Goal: Task Accomplishment & Management: Manage account settings

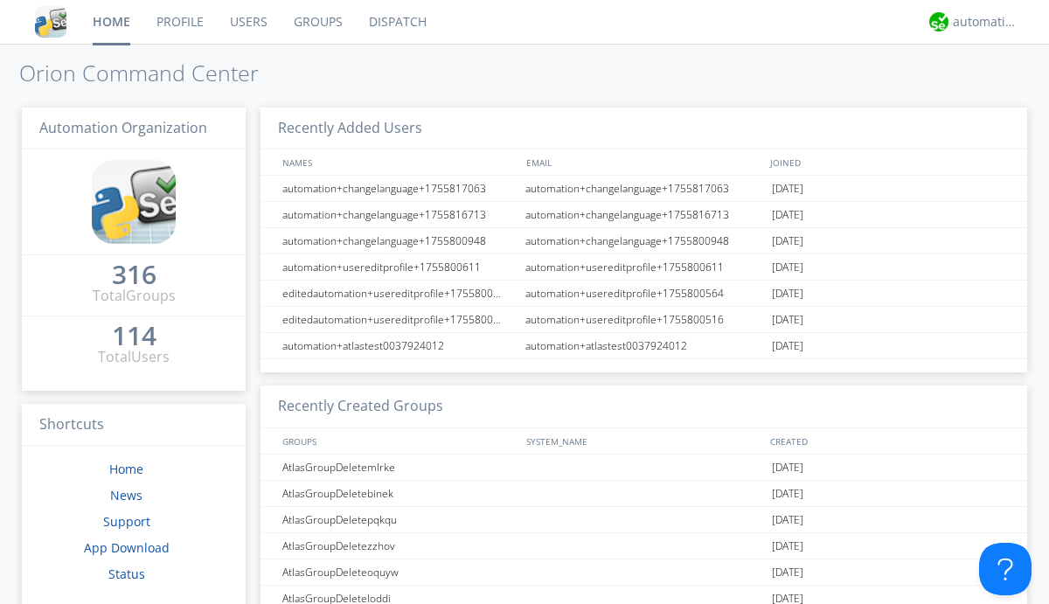
click at [247, 22] on link "Users" at bounding box center [249, 22] width 64 height 44
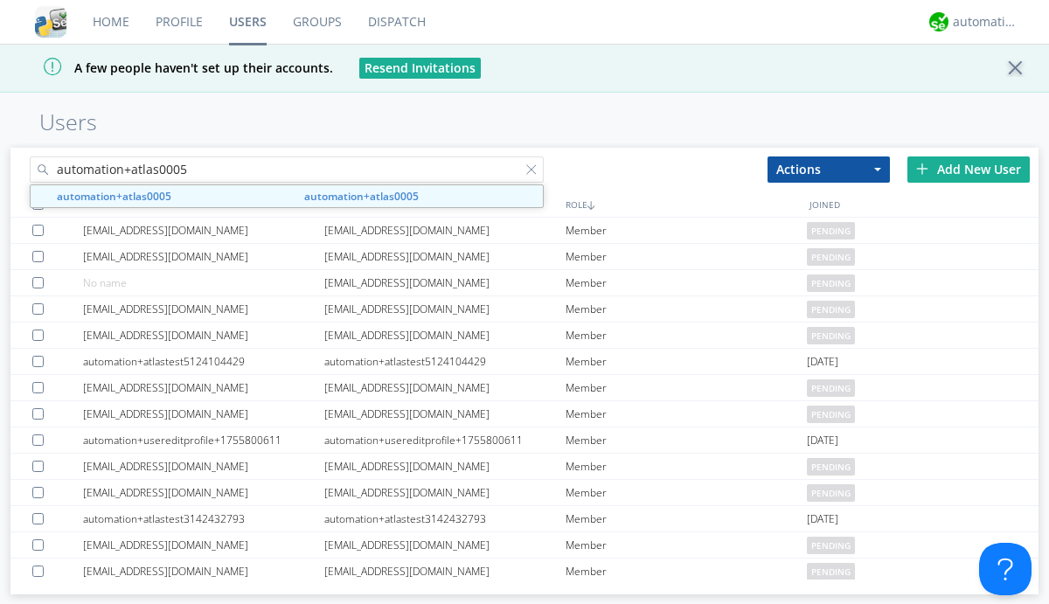
type input "automation+atlas0005"
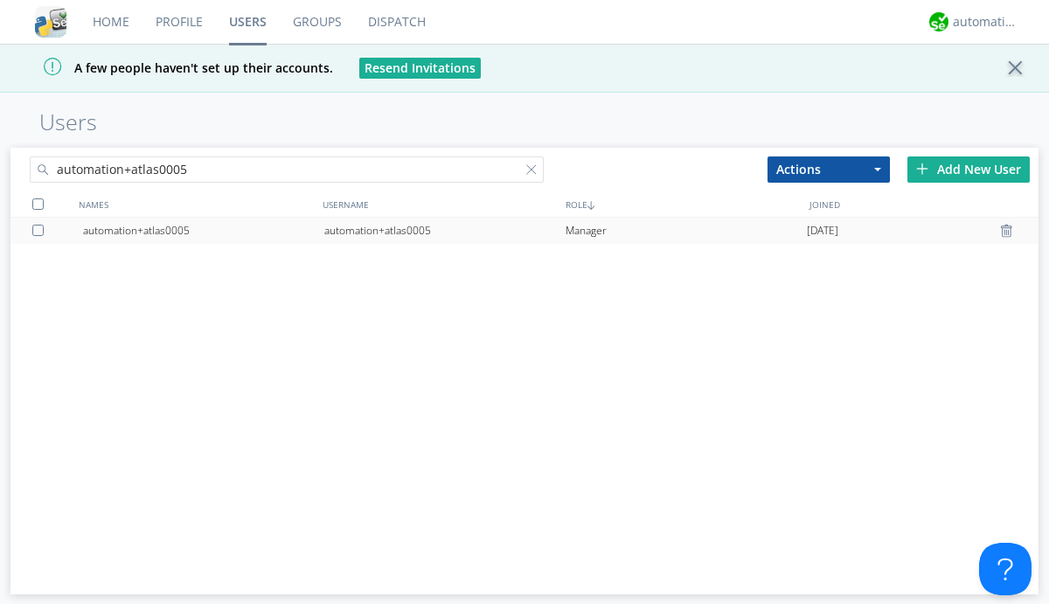
click at [444, 230] on div "automation+atlas0005" at bounding box center [444, 231] width 241 height 26
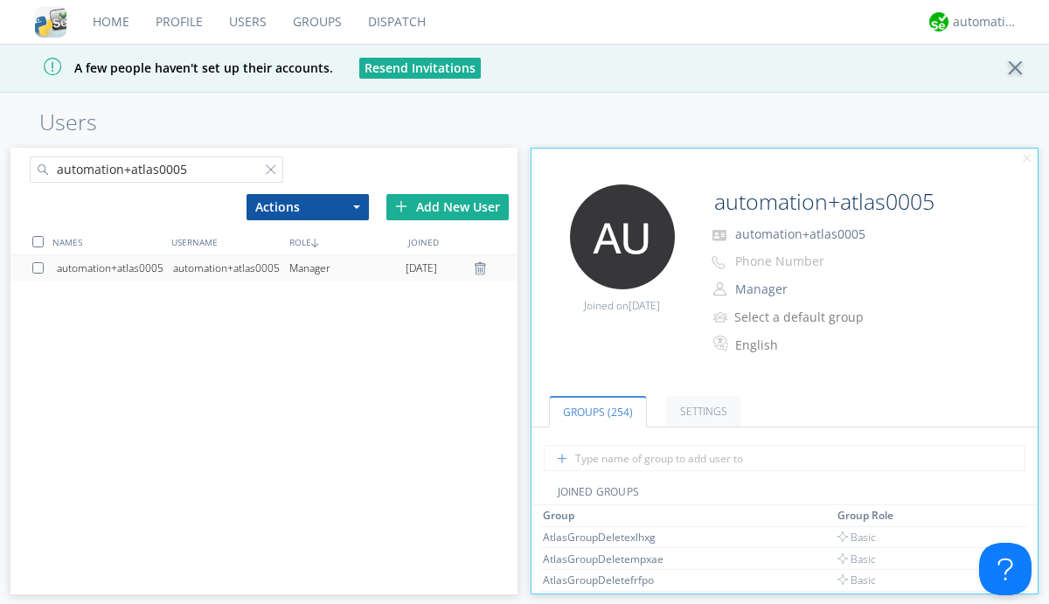
click at [701, 412] on link "Settings" at bounding box center [703, 411] width 75 height 31
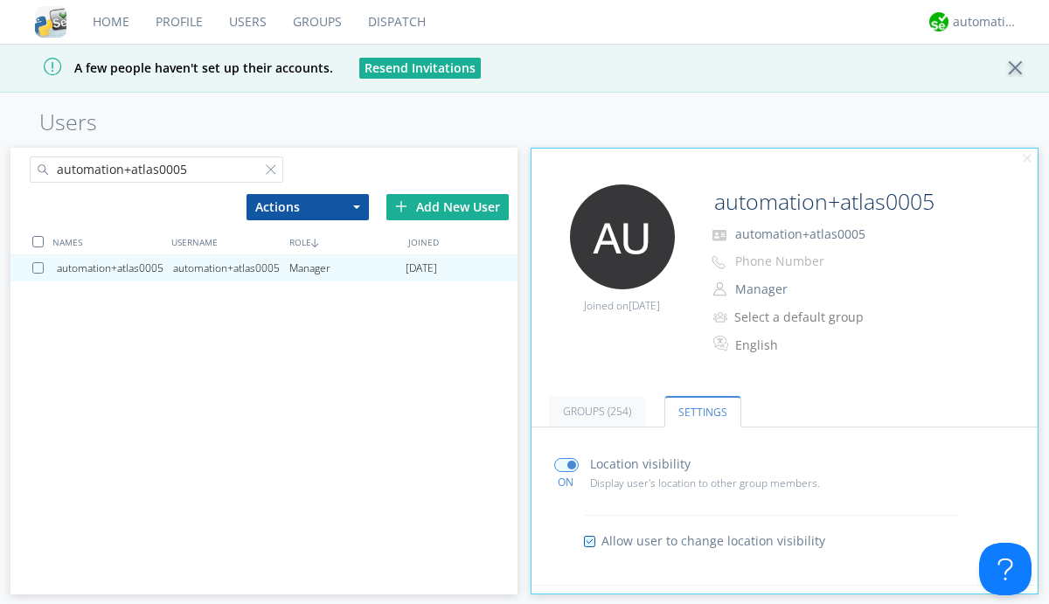
click at [0, 0] on input "radio" at bounding box center [0, 0] width 0 height 0
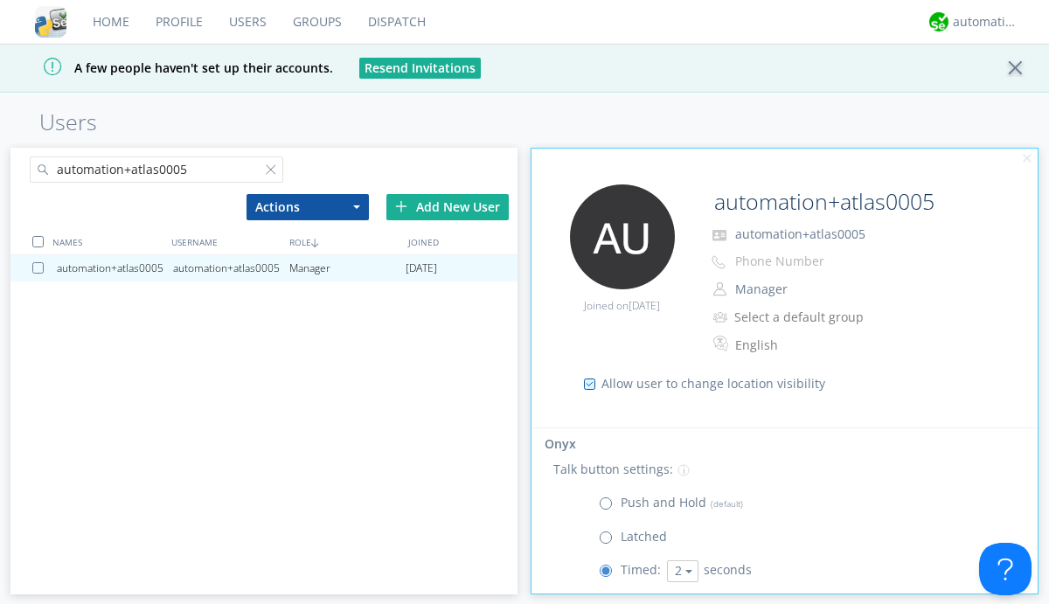
click at [680, 572] on button "2" at bounding box center [682, 571] width 31 height 22
click at [0, 0] on link "5" at bounding box center [0, 0] width 0 height 0
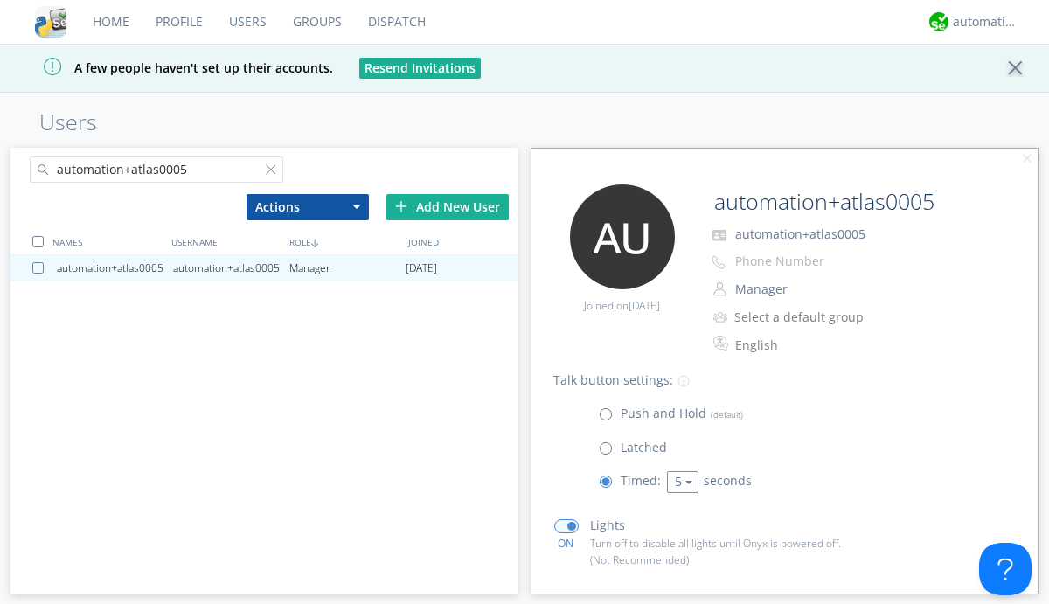
click at [680, 483] on button "5" at bounding box center [682, 482] width 31 height 22
click at [0, 0] on link "3" at bounding box center [0, 0] width 0 height 0
click at [609, 419] on span at bounding box center [610, 418] width 22 height 22
click at [0, 0] on input "radio" at bounding box center [0, 0] width 0 height 0
